Goal: Task Accomplishment & Management: Manage account settings

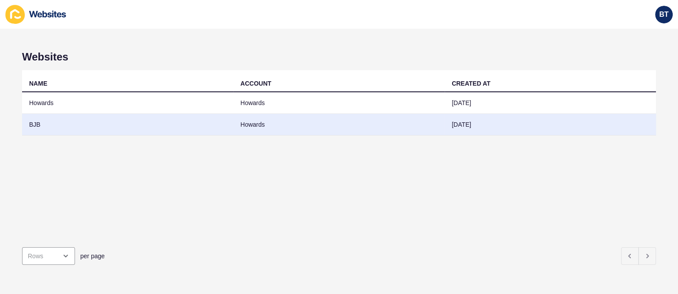
click at [123, 127] on td "BJB" at bounding box center [127, 125] width 211 height 22
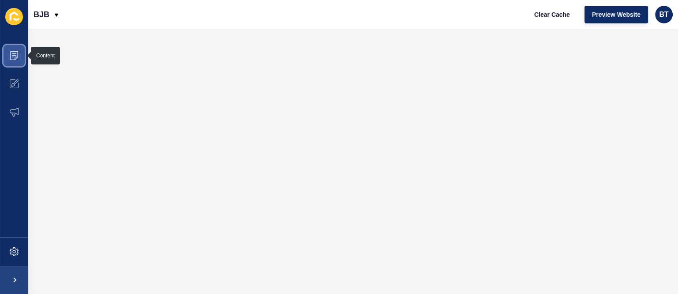
click at [17, 55] on icon at bounding box center [14, 55] width 9 height 9
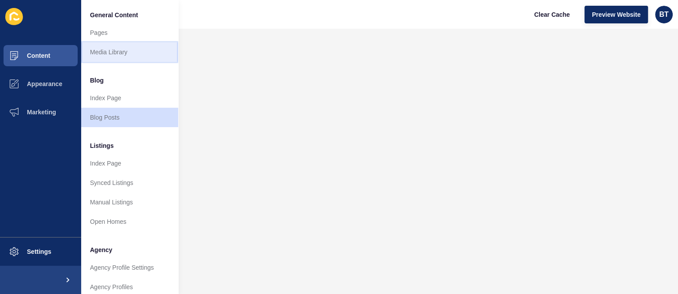
click at [140, 49] on link "Media Library" at bounding box center [129, 51] width 97 height 19
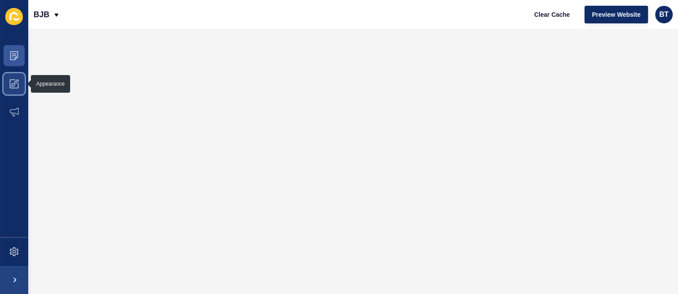
click at [15, 83] on icon at bounding box center [14, 83] width 9 height 9
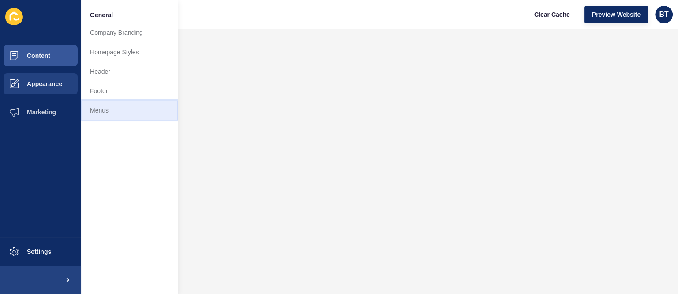
click at [113, 111] on link "Menus" at bounding box center [129, 110] width 97 height 19
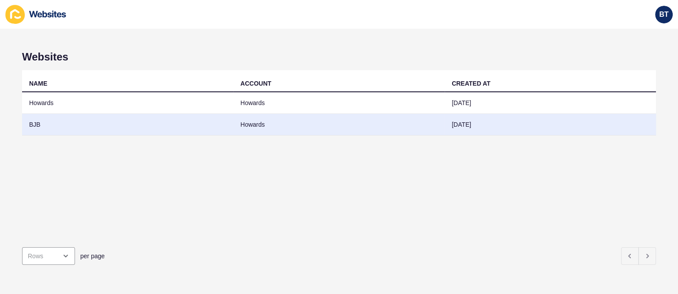
click at [178, 125] on td "BJB" at bounding box center [127, 125] width 211 height 22
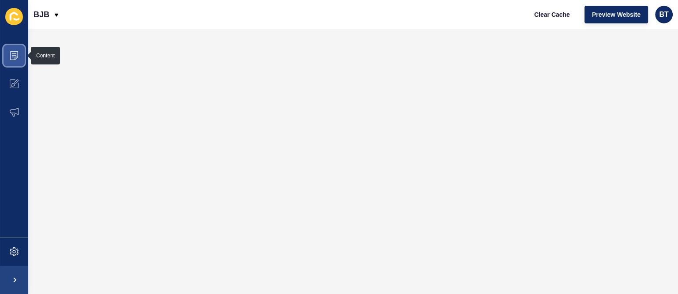
click at [14, 56] on icon at bounding box center [14, 55] width 9 height 9
